Goal: Consume media (video, audio)

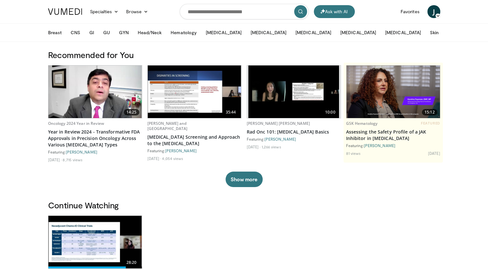
click at [431, 11] on span "J" at bounding box center [433, 11] width 13 height 13
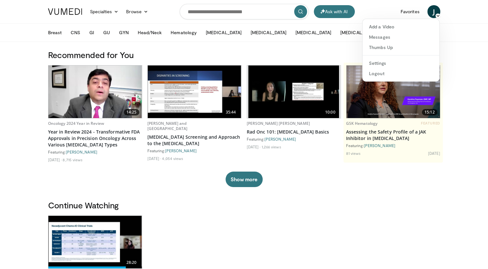
click at [444, 26] on div "Breast Early Stage Breast Cancer Triple Negative HER2+ HER2-Low/Ultralow HR+/HE…" at bounding box center [244, 33] width 400 height 18
